Goal: Task Accomplishment & Management: Use online tool/utility

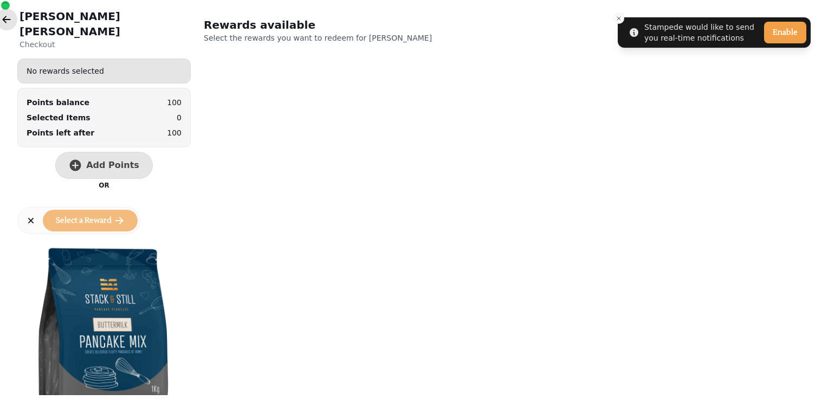
click at [7, 25] on button "button" at bounding box center [7, 20] width 22 height 22
click at [13, 23] on button "button" at bounding box center [7, 20] width 22 height 22
click at [4, 15] on icon "button" at bounding box center [6, 19] width 11 height 11
